Goal: Download file/media

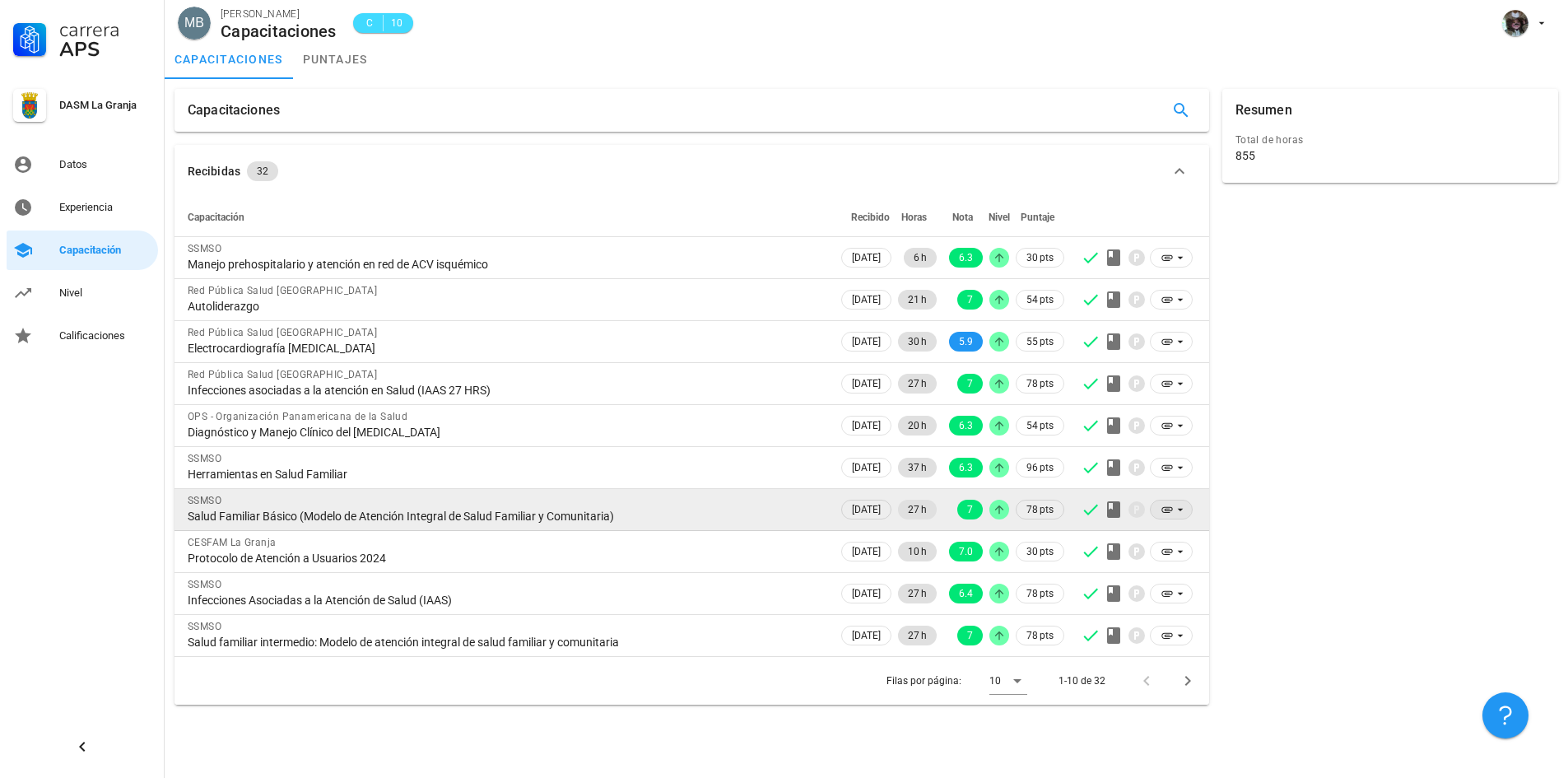
click at [1177, 508] on icon at bounding box center [1180, 509] width 13 height 13
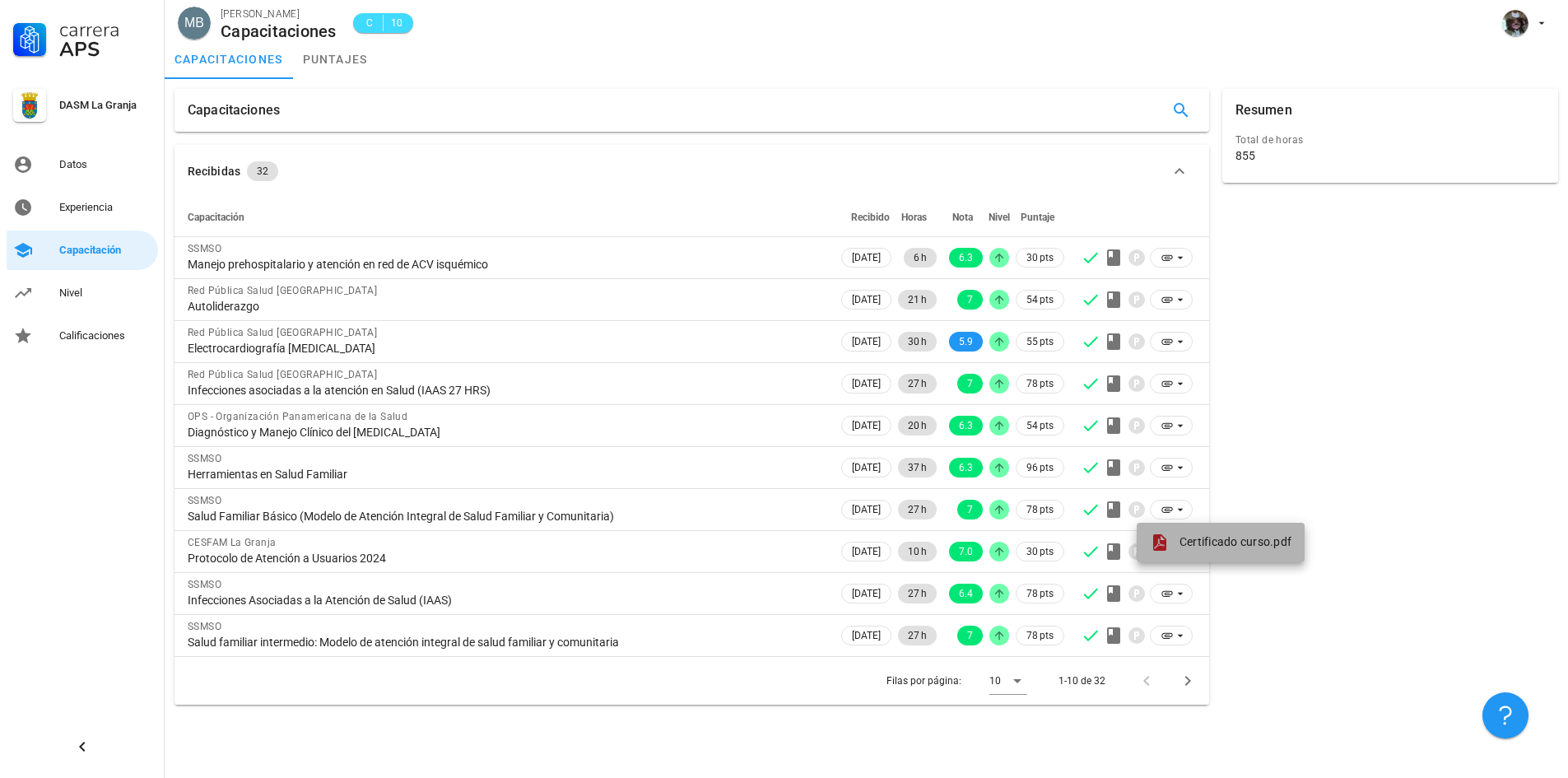
click at [1189, 543] on span "Certificado curso.pdf" at bounding box center [1235, 541] width 112 height 13
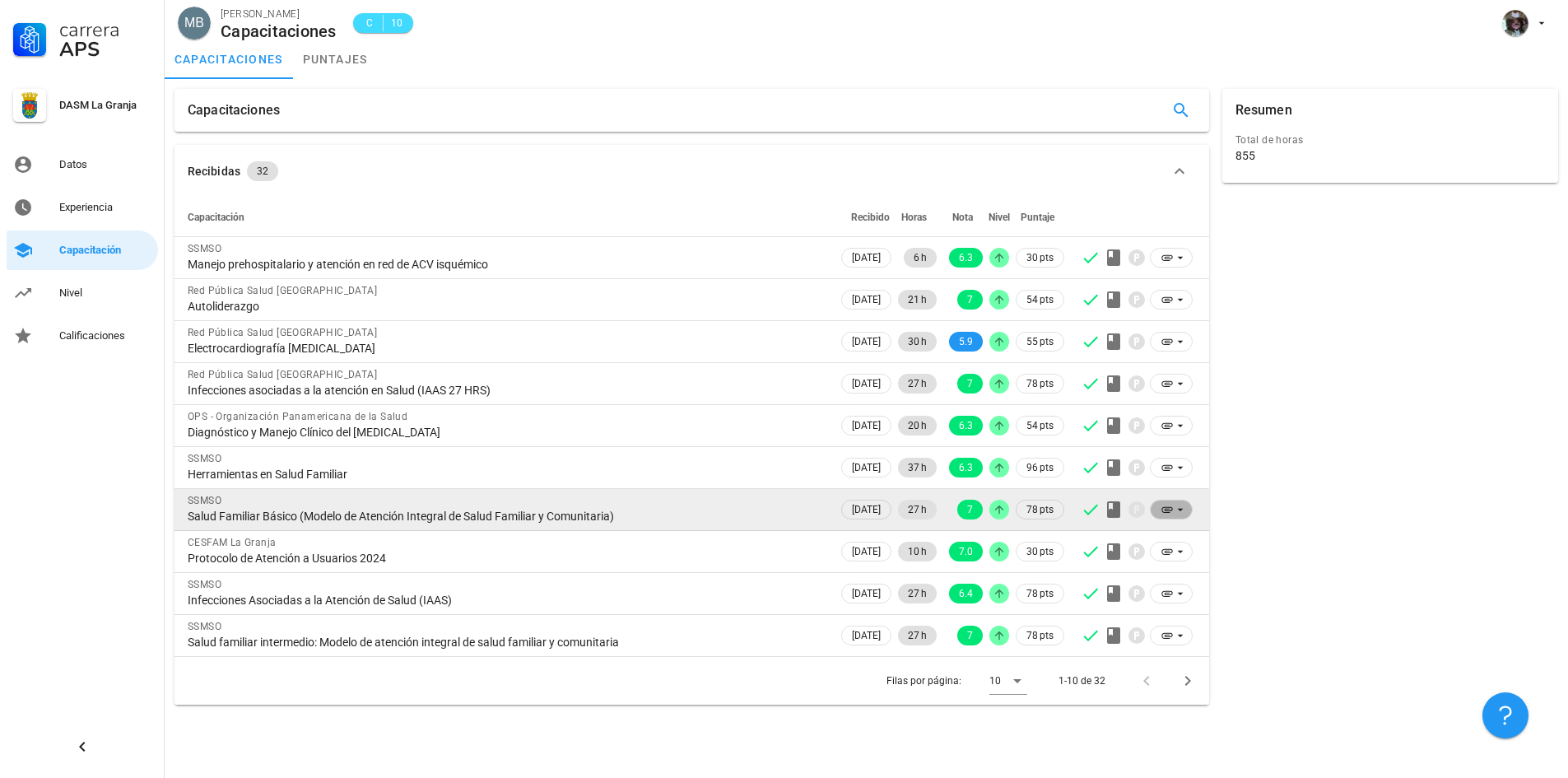
click at [1163, 515] on icon at bounding box center [1167, 509] width 13 height 13
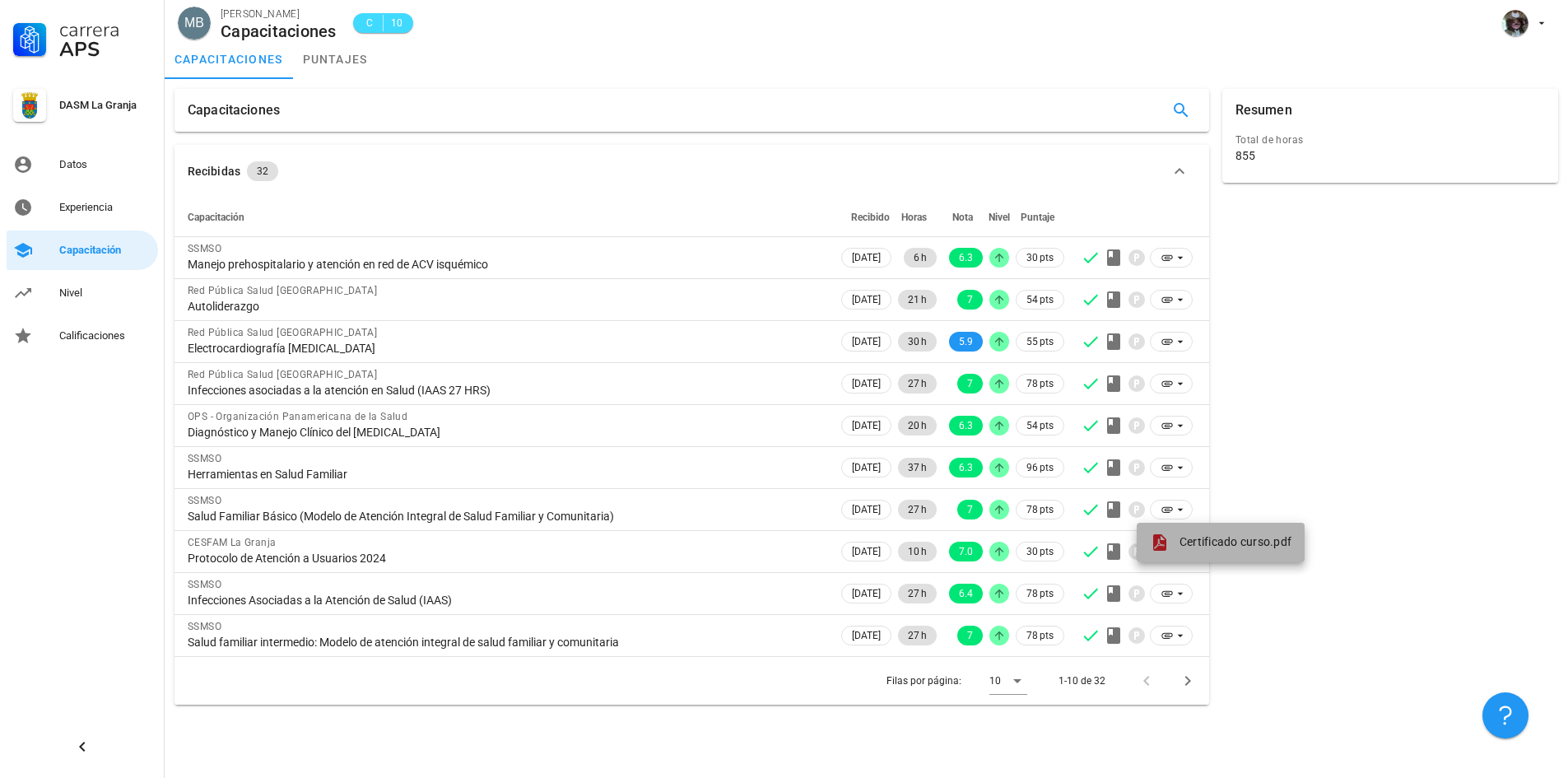
click at [1187, 540] on span "Certificado curso.pdf" at bounding box center [1235, 541] width 112 height 13
click at [1181, 683] on icon "Página siguiente" at bounding box center [1187, 680] width 20 height 20
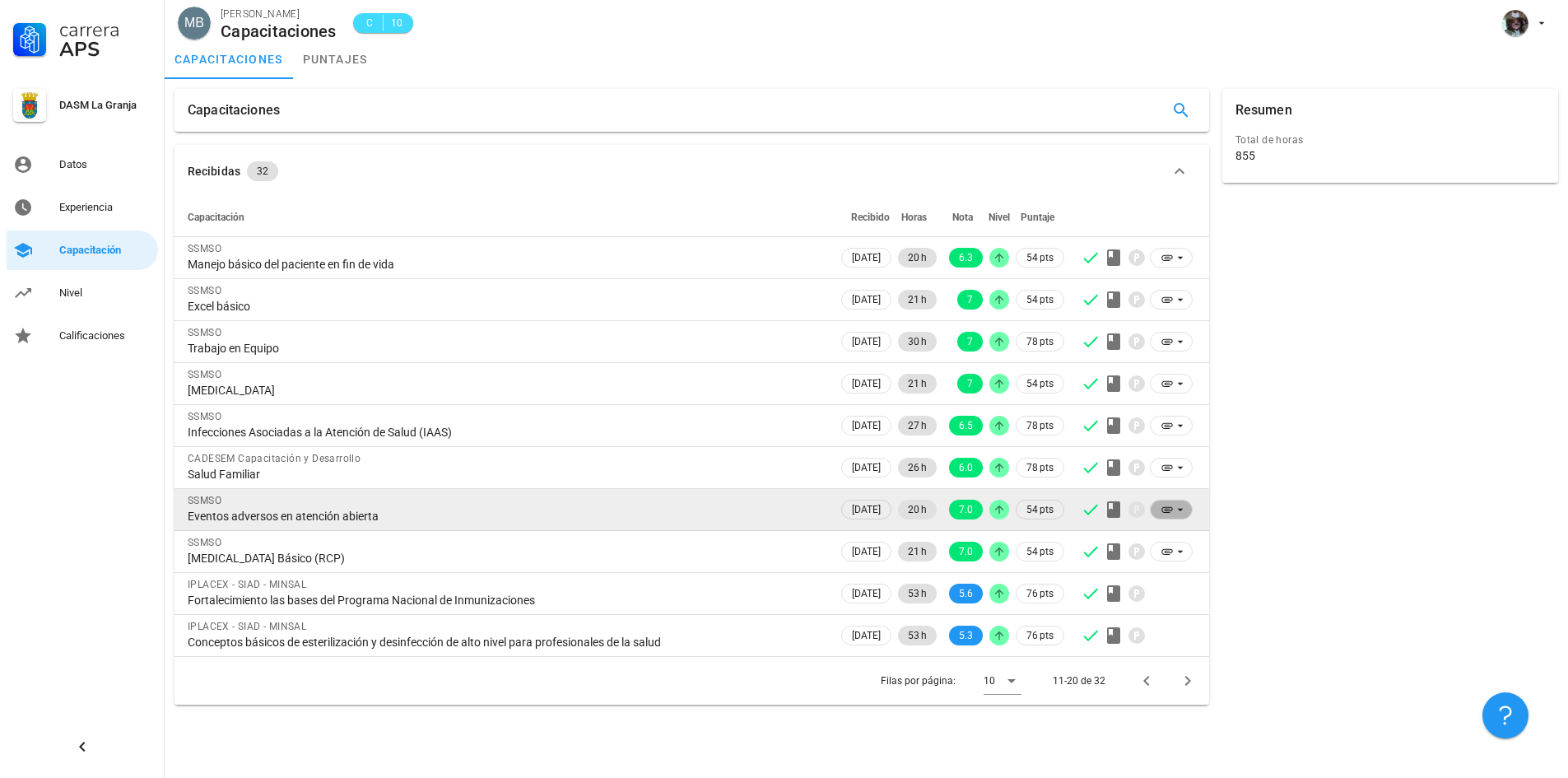
click at [1175, 508] on icon at bounding box center [1180, 509] width 13 height 13
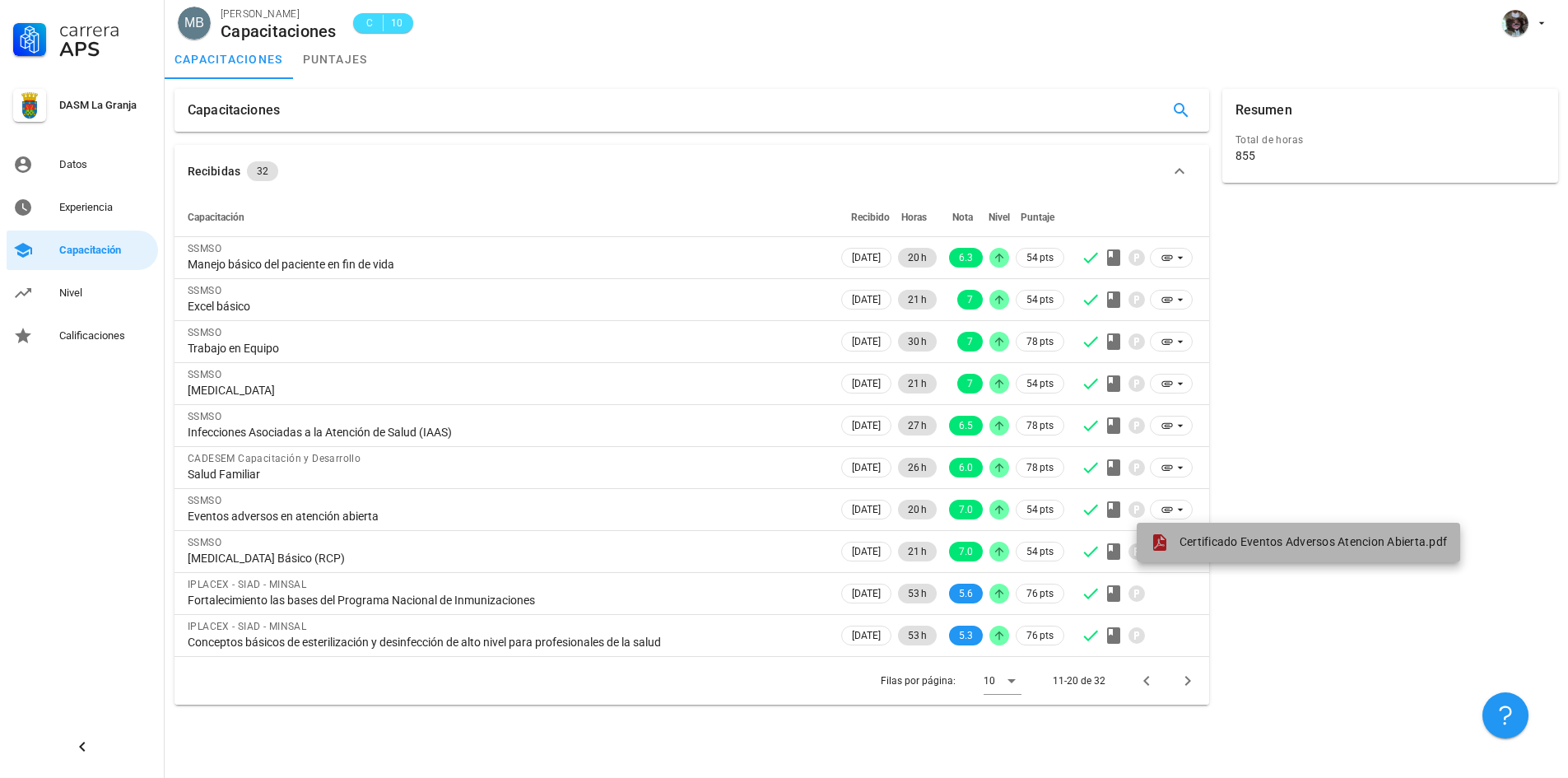
click at [1227, 534] on span "Certificado Eventos Adversos Atencion Abierta.pdf" at bounding box center [1313, 541] width 268 height 13
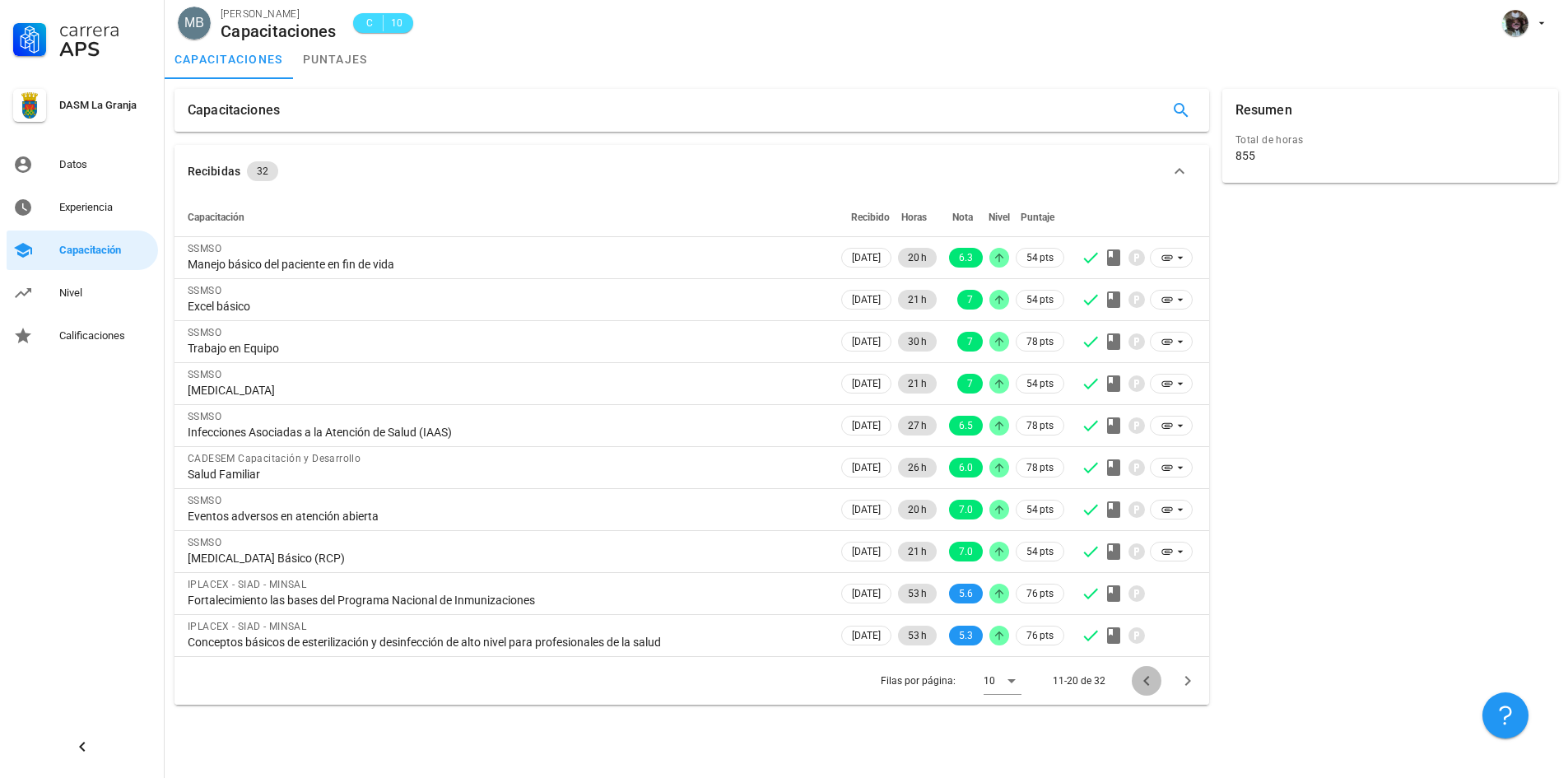
click at [1152, 688] on icon "Página anterior" at bounding box center [1146, 680] width 20 height 20
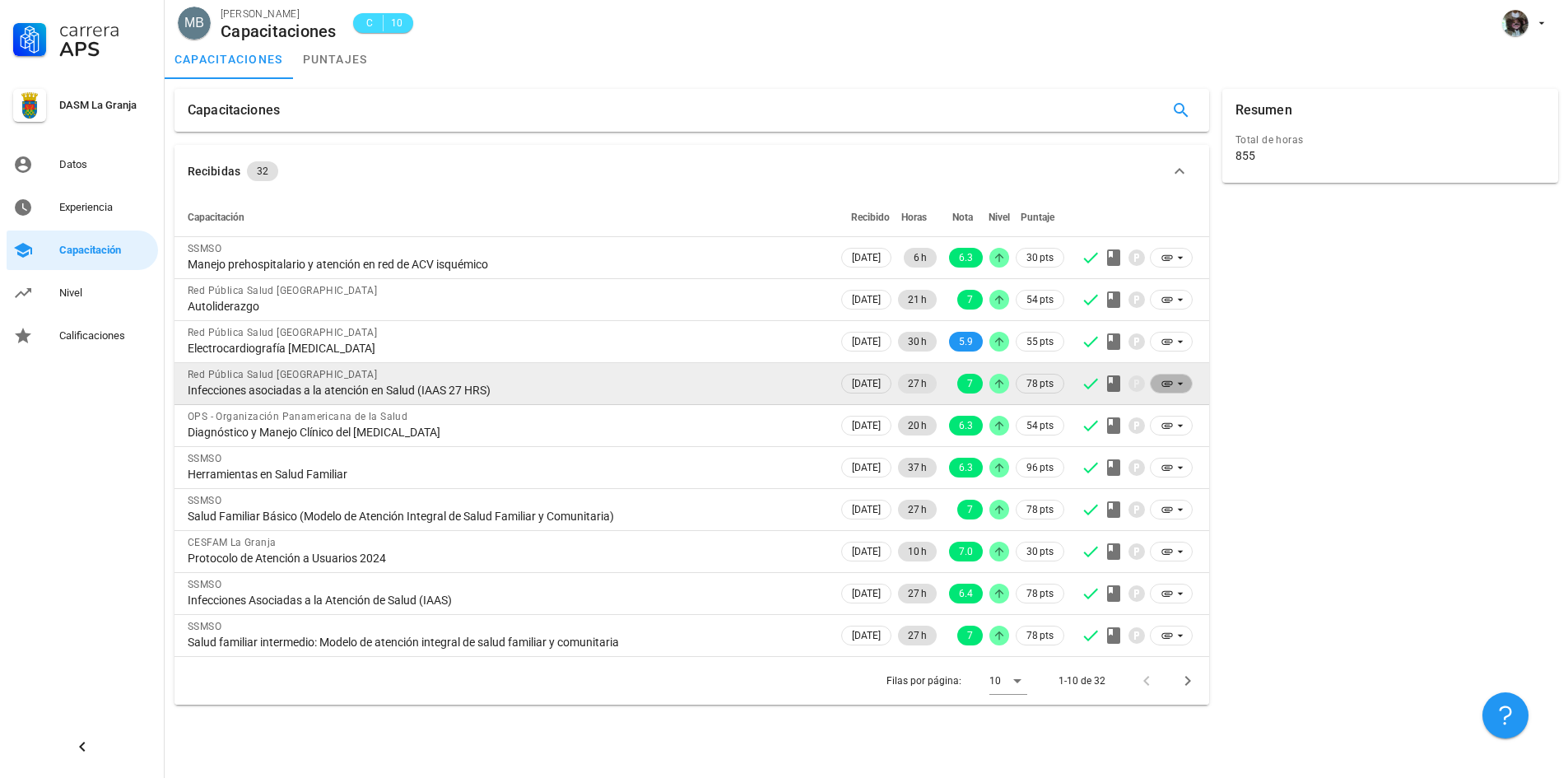
click at [1165, 380] on icon at bounding box center [1167, 383] width 13 height 13
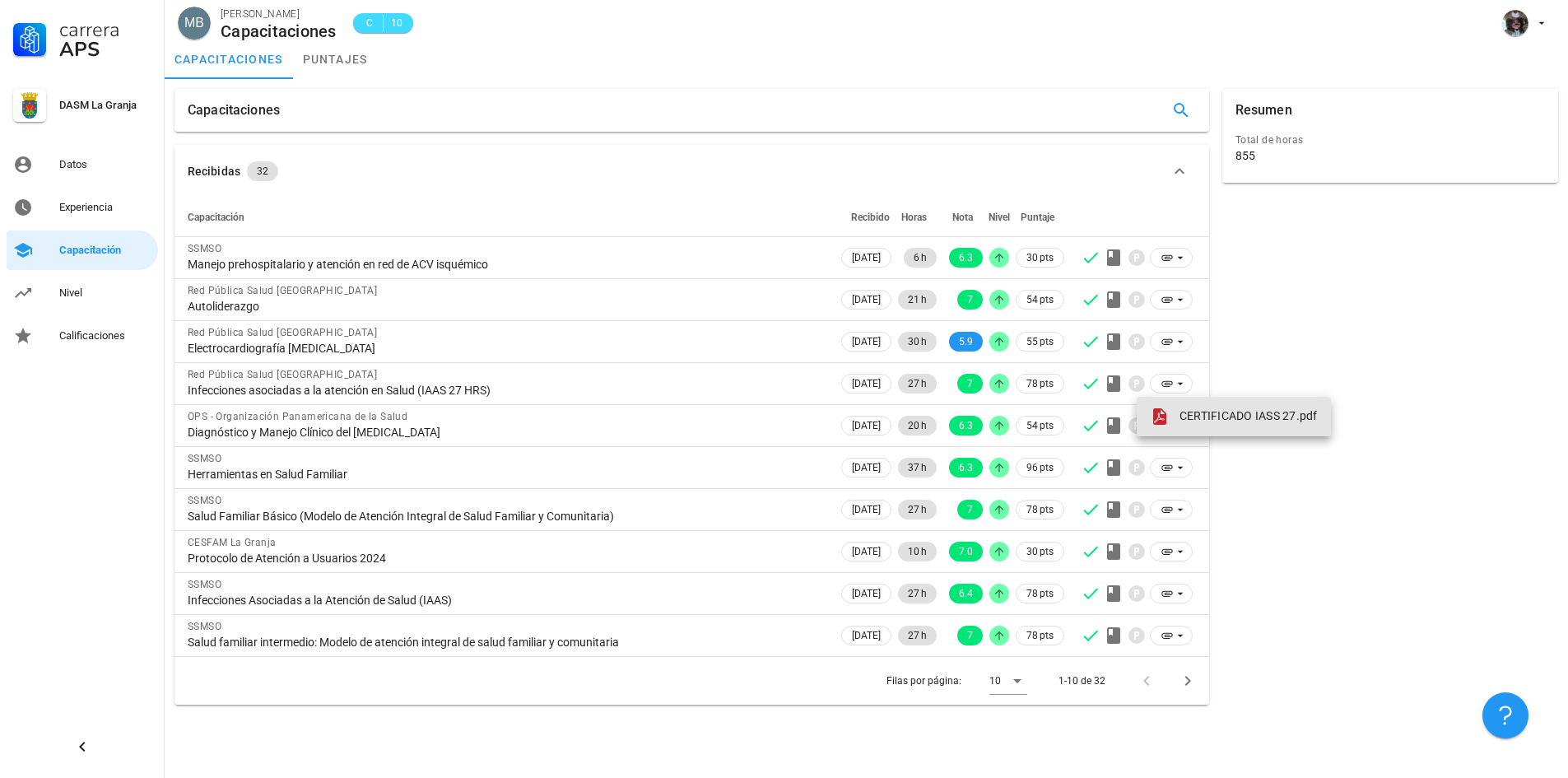
click at [1195, 415] on span "CERTIFICADO IASS 27.pdf" at bounding box center [1248, 415] width 138 height 13
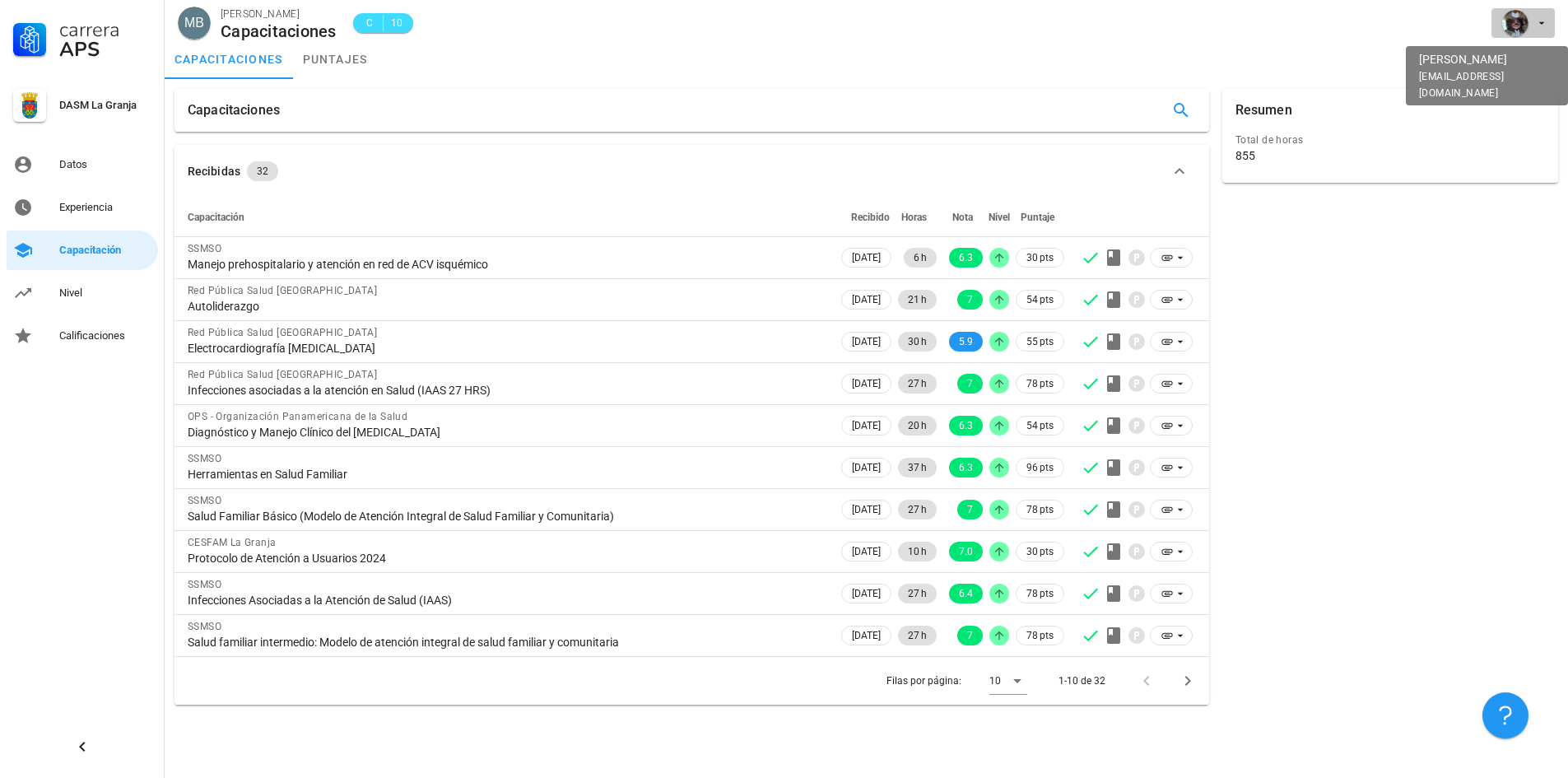
click at [1546, 30] on span "button" at bounding box center [1523, 22] width 50 height 26
click at [1540, 61] on div "Salir" at bounding box center [1532, 64] width 26 height 33
